Goal: Task Accomplishment & Management: Use online tool/utility

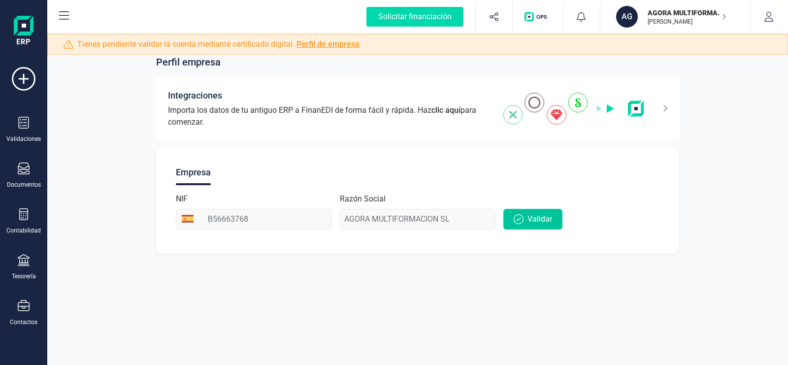
click at [543, 221] on span "Validar" at bounding box center [540, 219] width 25 height 12
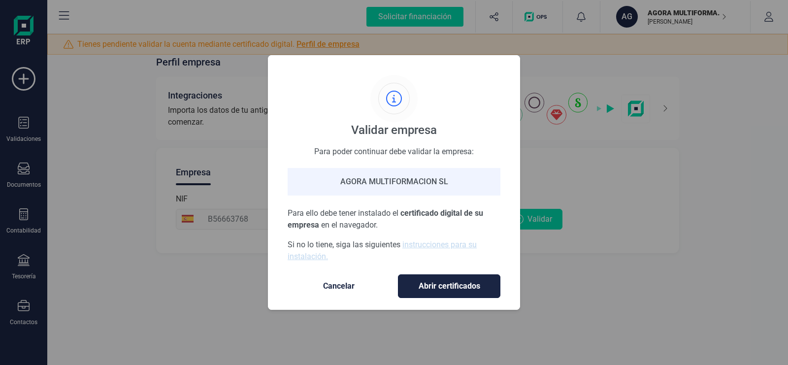
click at [430, 291] on span "Abrir certificados" at bounding box center [449, 286] width 82 height 12
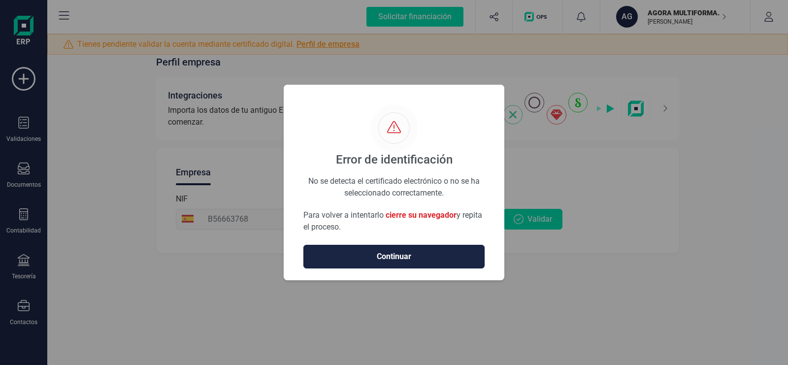
click at [401, 258] on span "Continuar" at bounding box center [394, 257] width 161 height 12
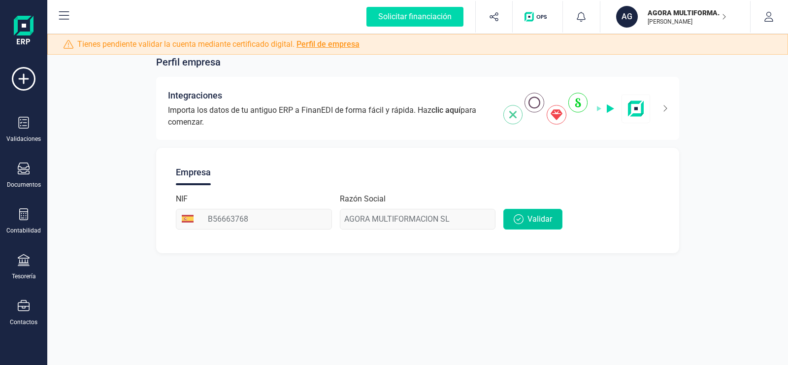
click at [542, 218] on span "Validar" at bounding box center [540, 219] width 25 height 12
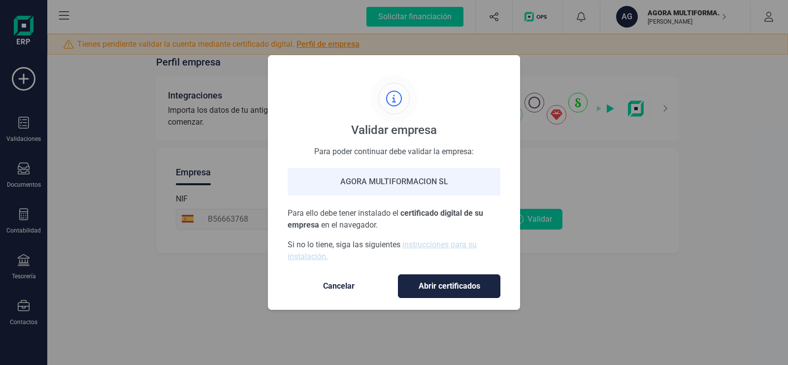
click at [434, 286] on span "Abrir certificados" at bounding box center [449, 286] width 82 height 12
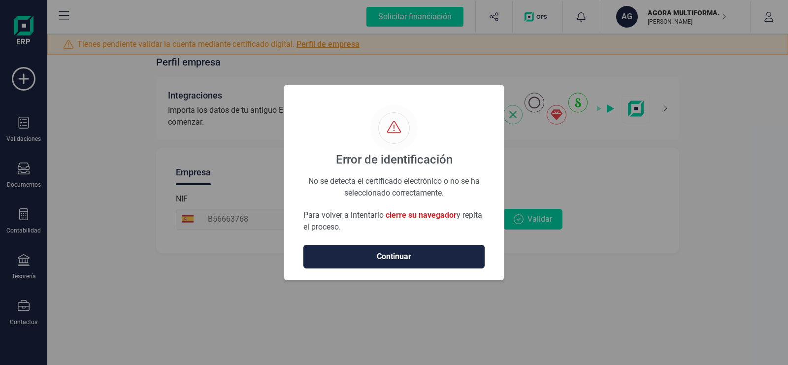
click at [380, 262] on span "Continuar" at bounding box center [394, 257] width 161 height 12
